Goal: Navigation & Orientation: Find specific page/section

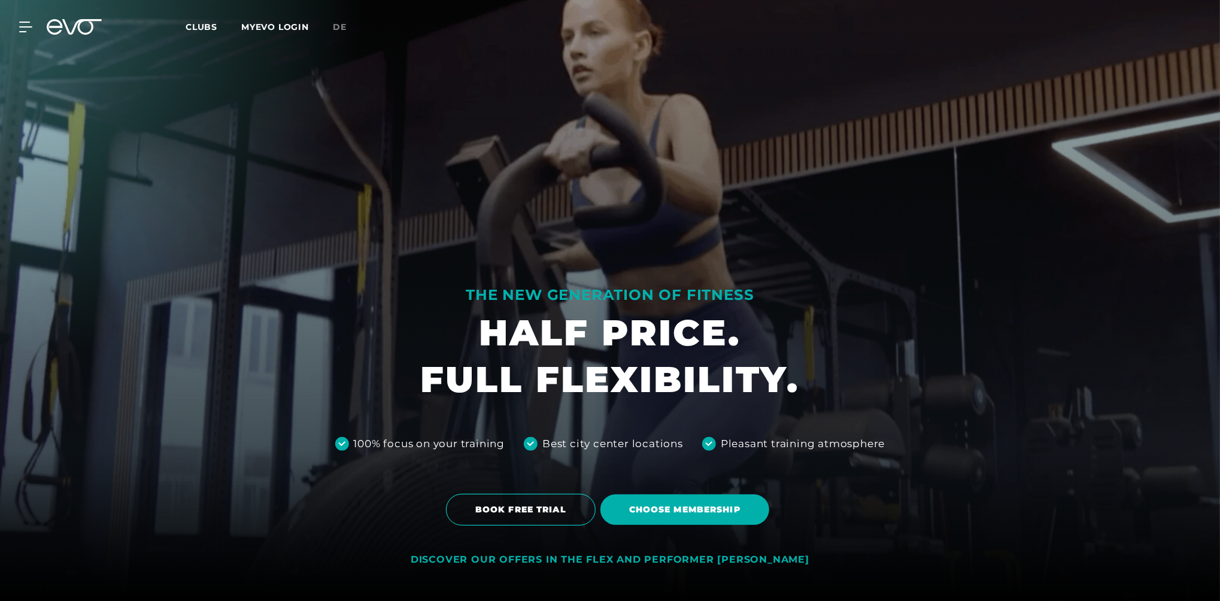
click at [205, 22] on span "Clubs" at bounding box center [202, 27] width 32 height 11
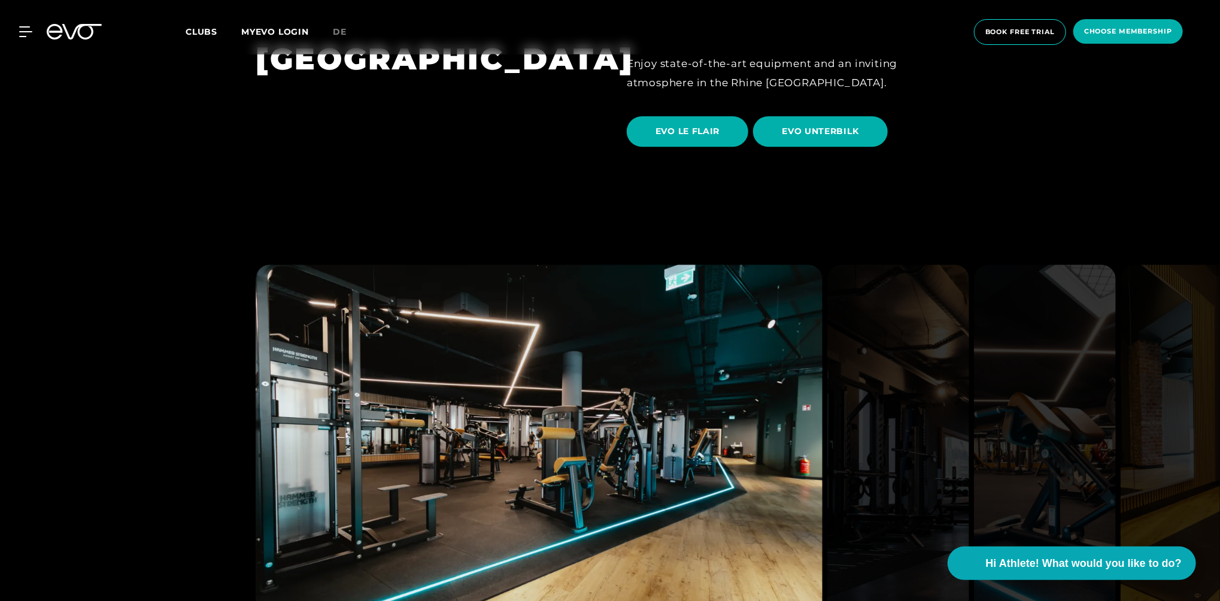
scroll to position [2234, 0]
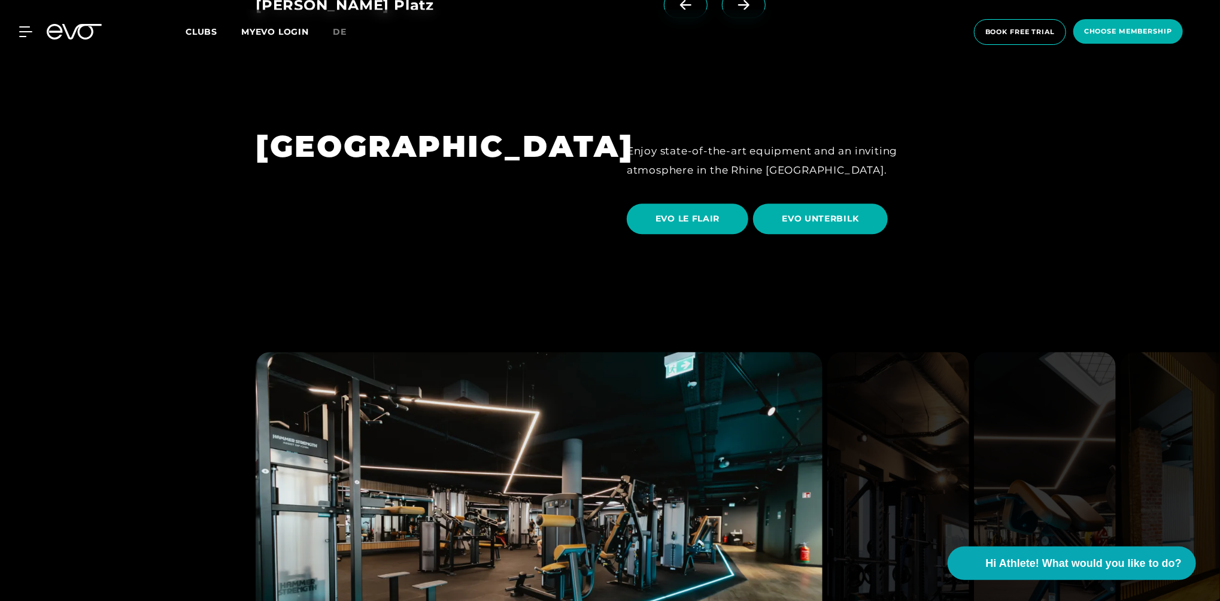
click at [60, 36] on icon at bounding box center [55, 32] width 16 height 16
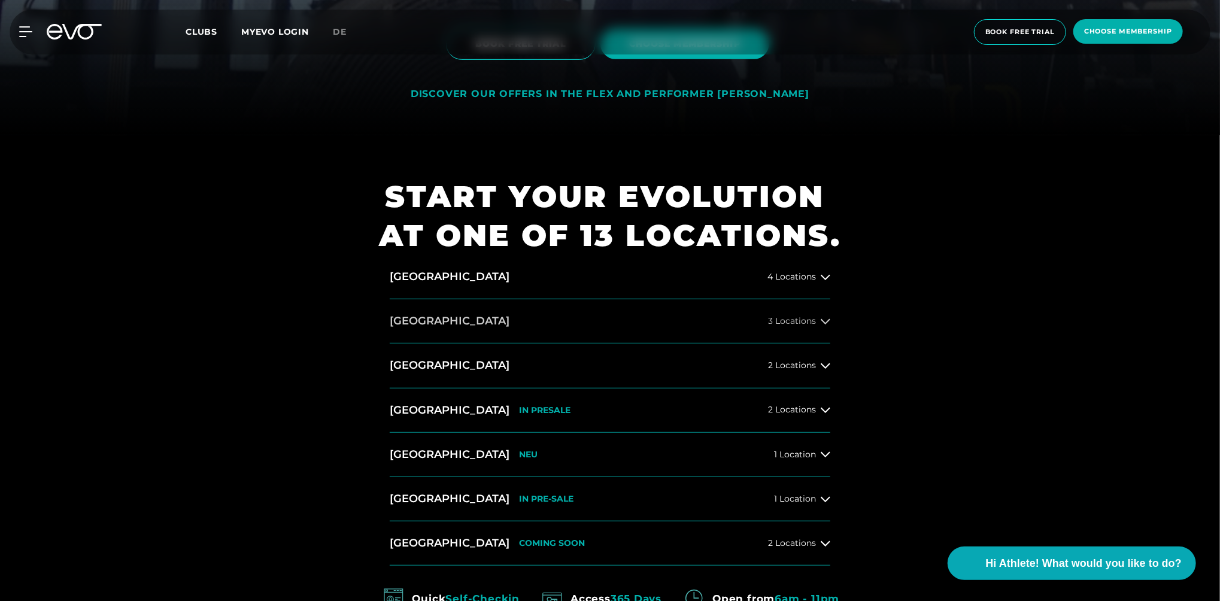
scroll to position [539, 0]
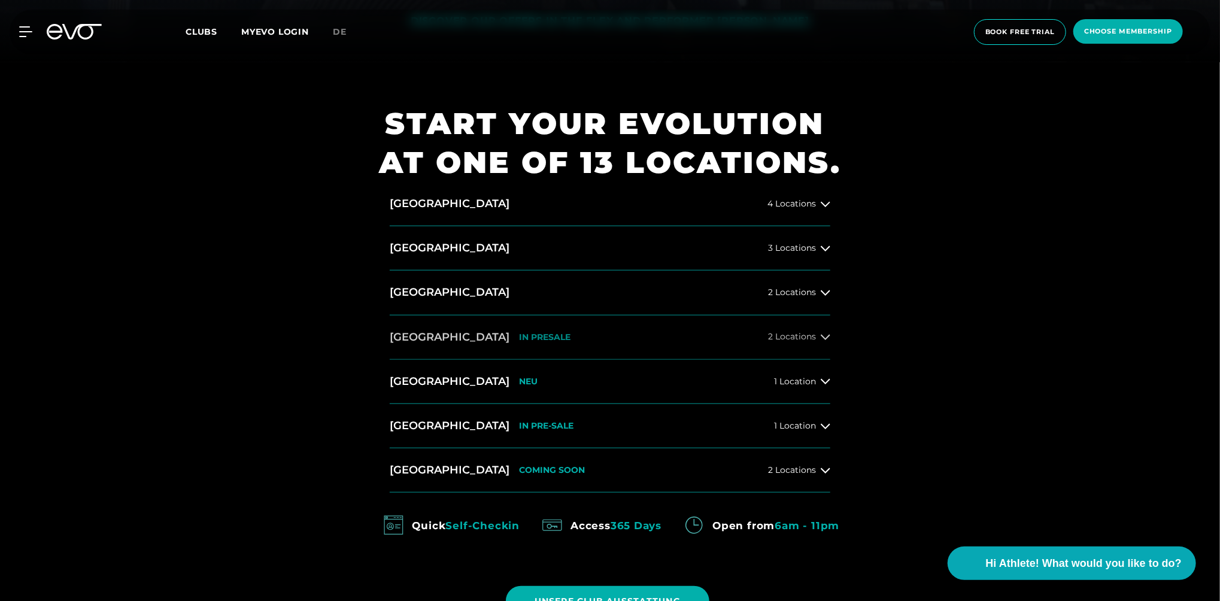
click at [823, 335] on icon at bounding box center [825, 337] width 10 height 10
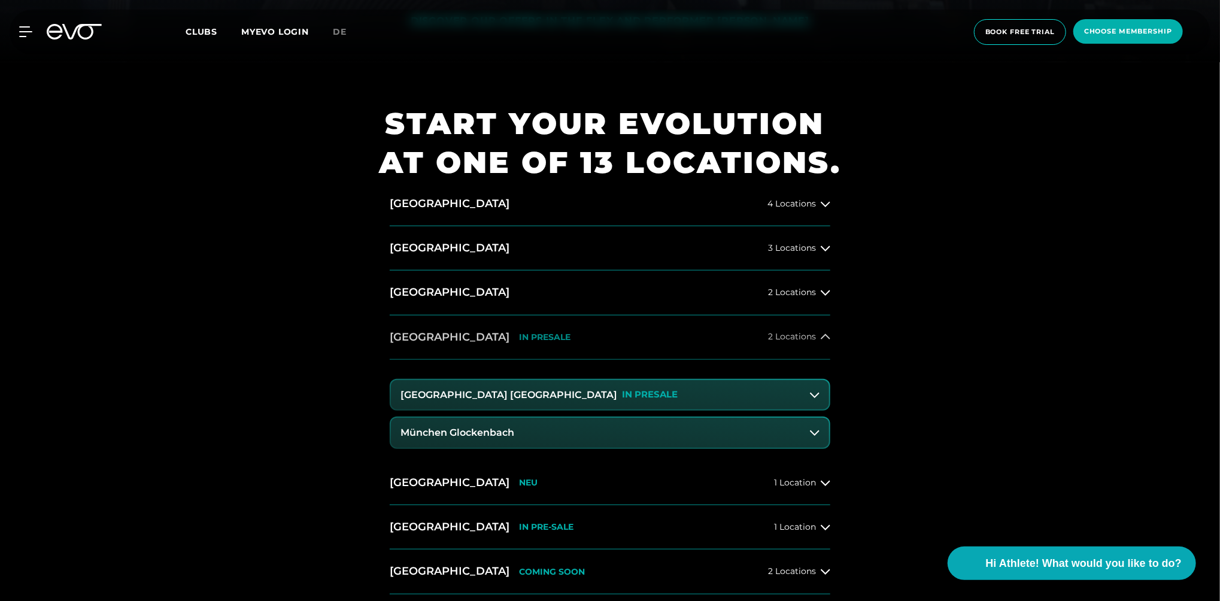
click at [823, 335] on icon at bounding box center [825, 336] width 10 height 5
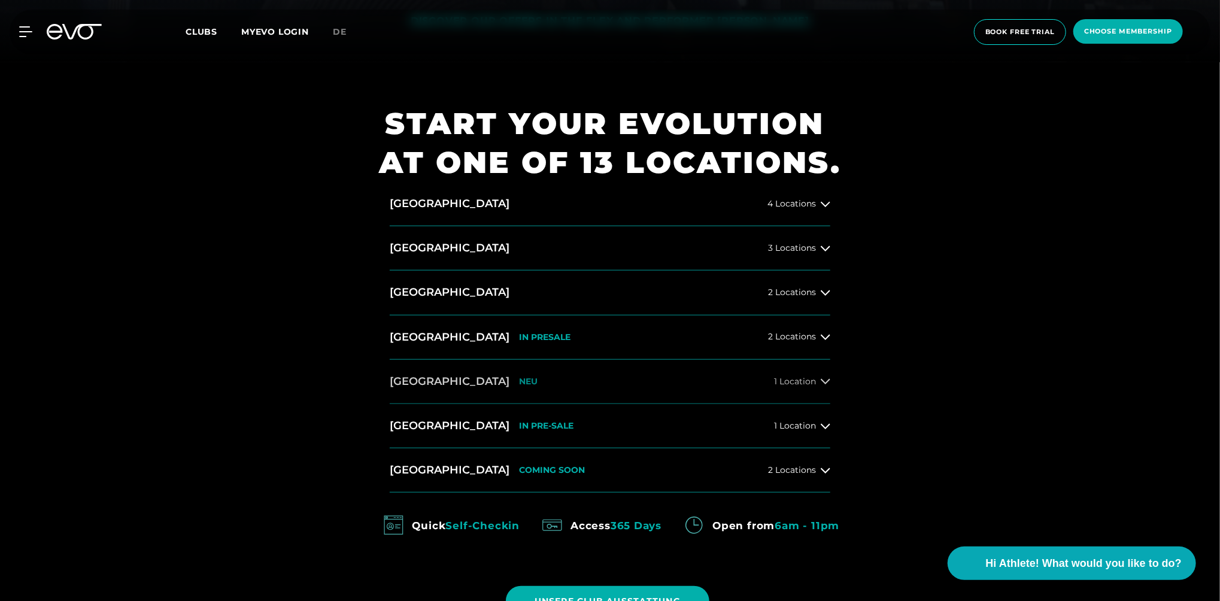
click at [823, 384] on icon at bounding box center [825, 381] width 10 height 10
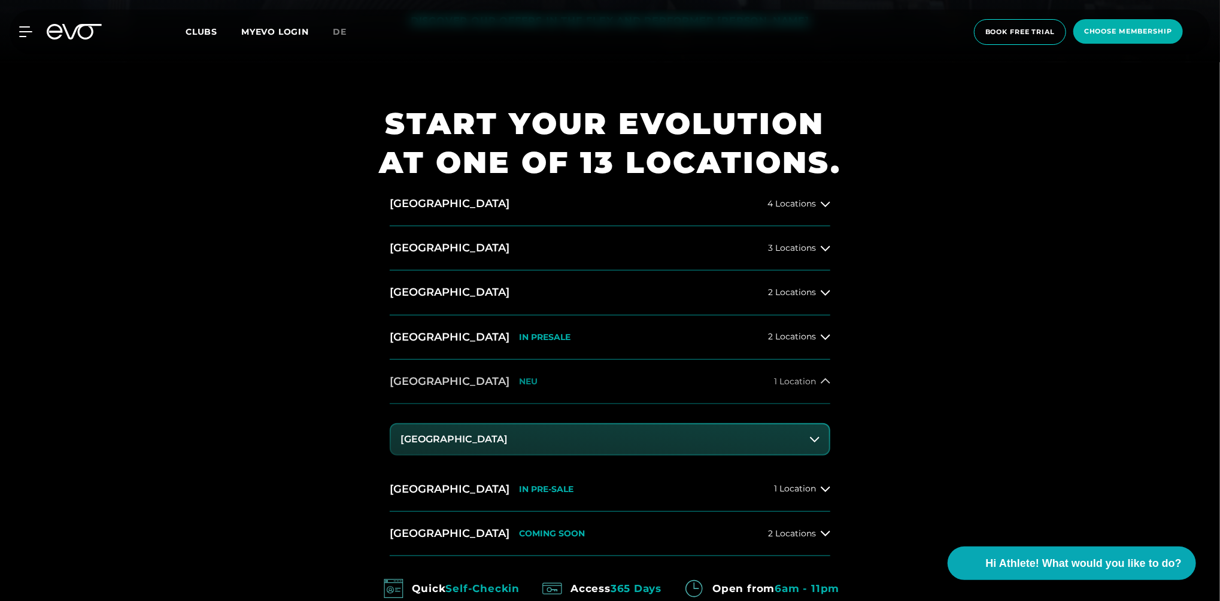
click at [823, 384] on icon at bounding box center [825, 381] width 10 height 10
